Goal: Check status

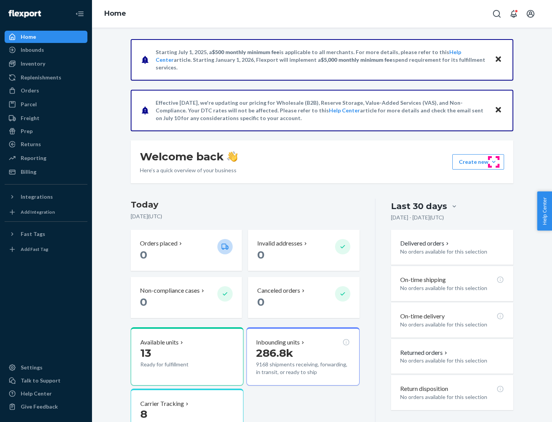
click at [494, 162] on button "Create new Create new inbound Create new order Create new product" at bounding box center [479, 161] width 52 height 15
click at [26, 131] on div "Prep" at bounding box center [27, 131] width 12 height 8
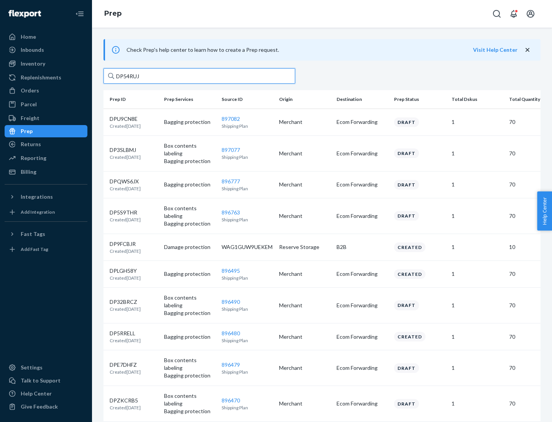
type input "DP54RUJL"
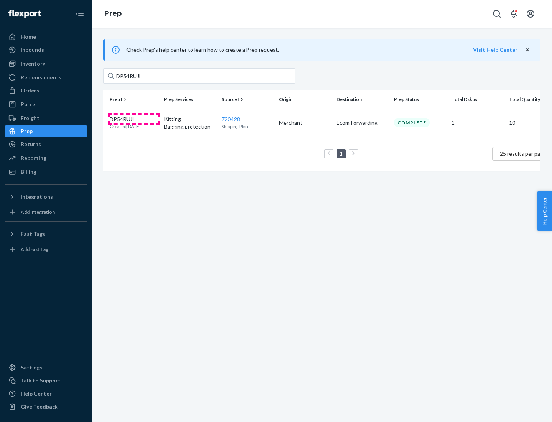
click at [134, 119] on p "DP54RUJL" at bounding box center [125, 119] width 31 height 8
